Goal: Check status

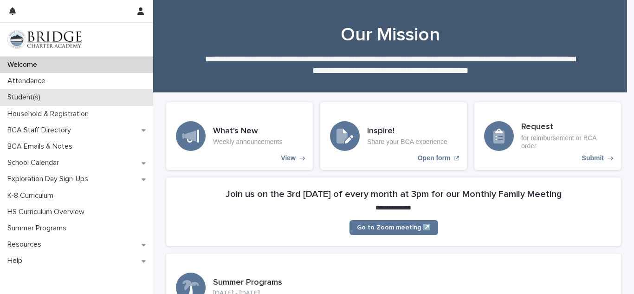
click at [69, 96] on div "Student(s)" at bounding box center [76, 97] width 153 height 16
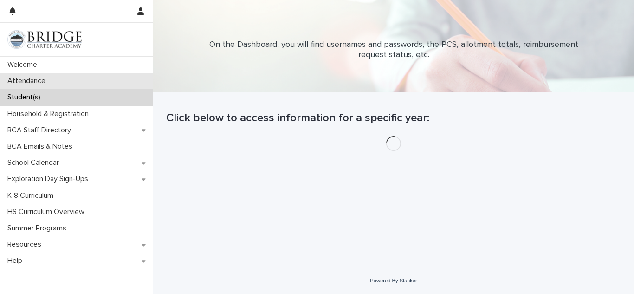
click at [26, 81] on p "Attendance" at bounding box center [28, 81] width 49 height 9
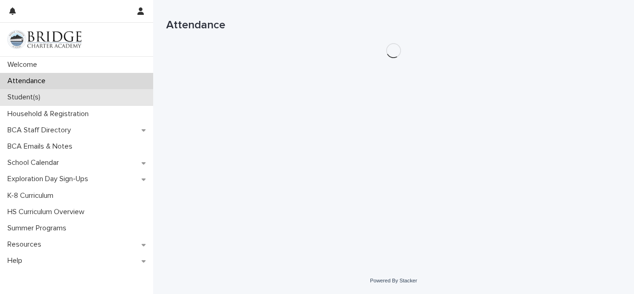
click at [12, 98] on p "Student(s)" at bounding box center [26, 97] width 44 height 9
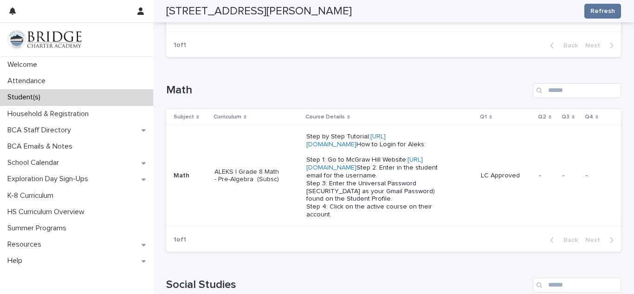
scroll to position [354, 0]
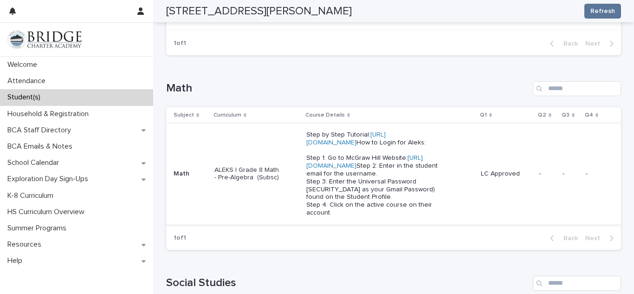
click at [344, 169] on link "[URL][DOMAIN_NAME]" at bounding box center [364, 162] width 117 height 14
